Goal: Task Accomplishment & Management: Manage account settings

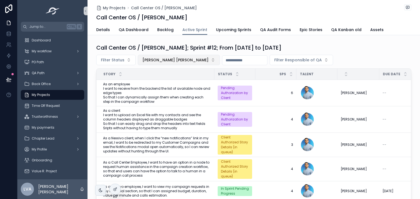
click at [183, 58] on span "[PERSON_NAME] [PERSON_NAME]" at bounding box center [175, 59] width 66 height 5
click at [183, 59] on span "[PERSON_NAME] [PERSON_NAME]" at bounding box center [175, 59] width 66 height 5
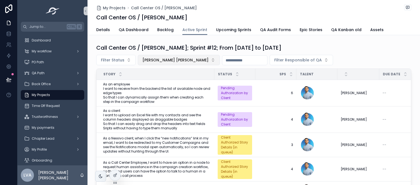
click at [183, 59] on span "[PERSON_NAME] [PERSON_NAME]" at bounding box center [175, 59] width 66 height 5
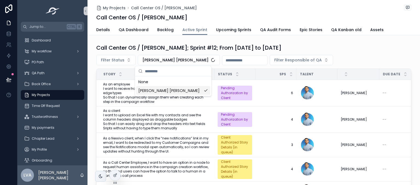
click at [173, 93] on span "[PERSON_NAME] [PERSON_NAME]" at bounding box center [168, 90] width 61 height 5
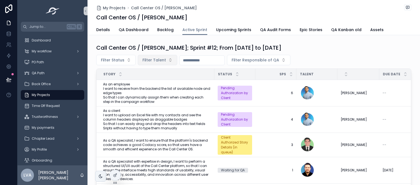
click at [160, 64] on button "Filter Talent" at bounding box center [157, 60] width 39 height 10
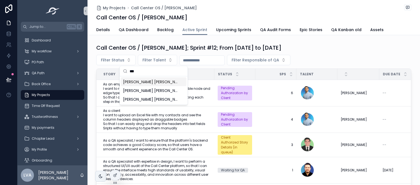
type input "***"
click at [157, 88] on span "Darío Oquelí Villalta Chévez" at bounding box center [150, 90] width 55 height 5
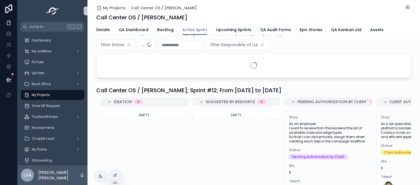
scroll to position [15, 0]
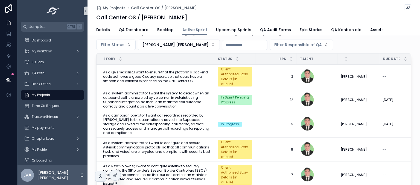
click at [90, 163] on div "Call Center OS / Carlos Monge; Sprint #12; From Oct-01-25 to Oct-14-25 Filter S…" at bounding box center [253, 110] width 332 height 169
click at [397, 23] on div "My Projects Call Center OS / Carlos Monge Call Center OS / Carlos Monge" at bounding box center [253, 12] width 315 height 25
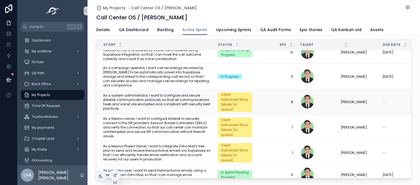
scroll to position [35, 0]
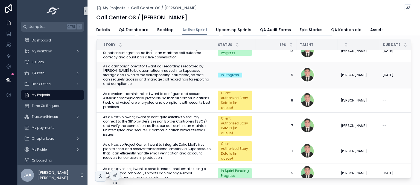
click at [367, 62] on td "Darío Villalta Darío Villalta" at bounding box center [358, 75] width 42 height 26
click at [364, 54] on td "Darío Villalta Darío Villalta" at bounding box center [358, 51] width 42 height 22
click at [348, 52] on td "Darío Villalta Darío Villalta" at bounding box center [358, 51] width 42 height 22
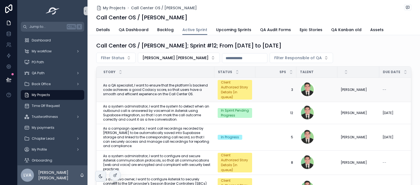
scroll to position [0, 0]
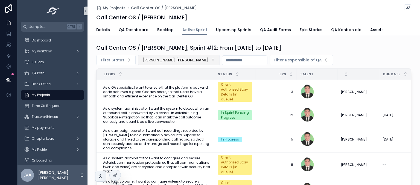
click at [182, 59] on span "Darío Oquelí Villalta Chévez" at bounding box center [175, 59] width 66 height 5
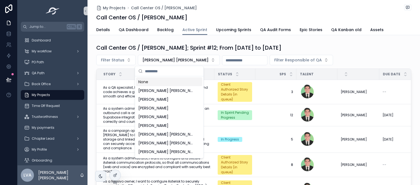
click at [167, 67] on input "scrollable content" at bounding box center [172, 71] width 55 height 10
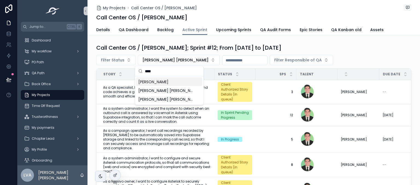
type input "****"
click at [165, 81] on span "Jonathan Joan Avila Huamolle" at bounding box center [153, 81] width 30 height 5
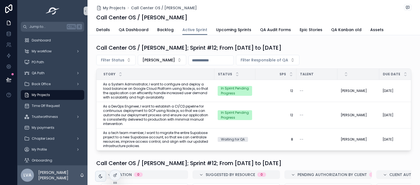
click at [375, 49] on div "Call Center OS / [PERSON_NAME]; Sprint #12; From [DATE] to [DATE]" at bounding box center [253, 48] width 315 height 8
click at [356, 42] on div "Call Center OS / Carlos Monge; Sprint #12; From Oct-01-25 to Oct-14-25 Filter S…" at bounding box center [253, 97] width 332 height 111
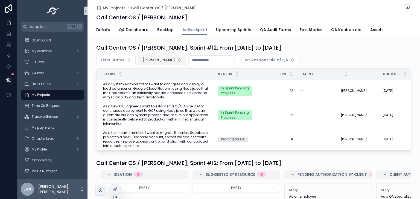
click at [163, 63] on button "[PERSON_NAME]" at bounding box center [162, 60] width 48 height 10
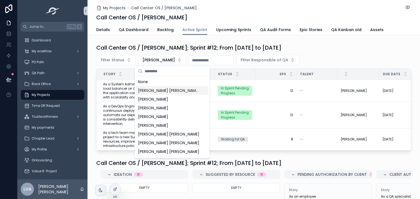
click at [158, 89] on span "Carlos Javier López Ojeda" at bounding box center [168, 90] width 61 height 5
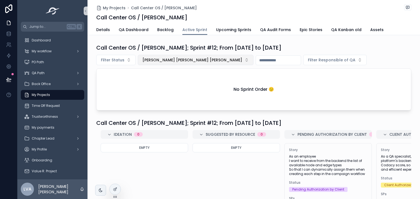
click at [148, 59] on span "Carlos Javier López Ojeda" at bounding box center [192, 59] width 100 height 5
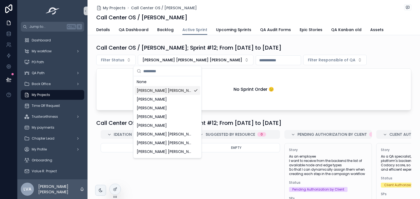
click at [171, 92] on span "Carlos Javier López Ojeda" at bounding box center [164, 90] width 55 height 5
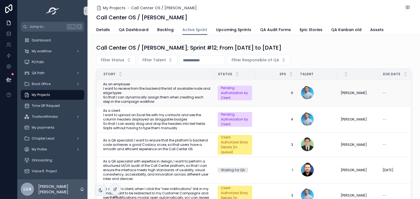
scroll to position [44, 0]
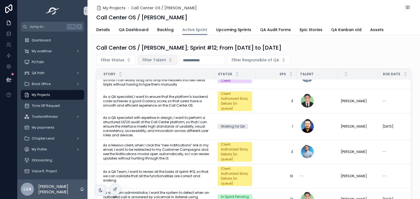
click at [154, 57] on span "Filter Talent" at bounding box center [153, 59] width 23 height 5
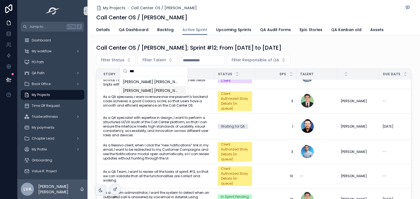
type input "***"
click at [139, 90] on span "[PERSON_NAME] [PERSON_NAME]" at bounding box center [150, 90] width 55 height 5
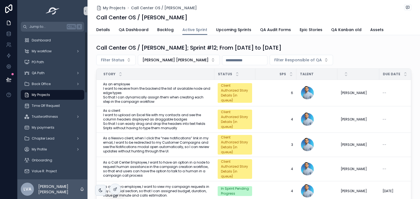
click at [50, 96] on div "My Projects" at bounding box center [52, 95] width 57 height 9
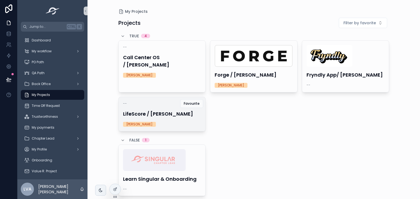
click at [174, 104] on div "--" at bounding box center [162, 104] width 78 height 4
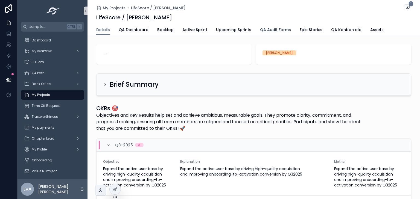
click at [270, 30] on span "QA Audit Forms" at bounding box center [275, 29] width 31 height 5
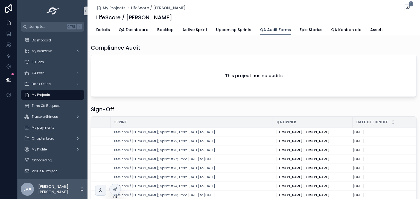
scroll to position [0, 59]
click at [186, 29] on span "Active Sprint" at bounding box center [194, 29] width 25 height 5
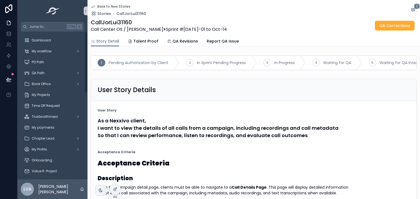
click at [113, 7] on span "Back to New Stories" at bounding box center [113, 6] width 33 height 4
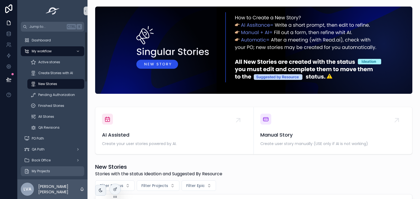
click at [48, 174] on div "My Projects" at bounding box center [52, 171] width 57 height 9
